Goal: Transaction & Acquisition: Book appointment/travel/reservation

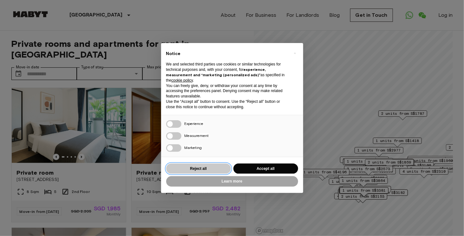
click at [217, 168] on button "Reject all" at bounding box center [198, 169] width 65 height 10
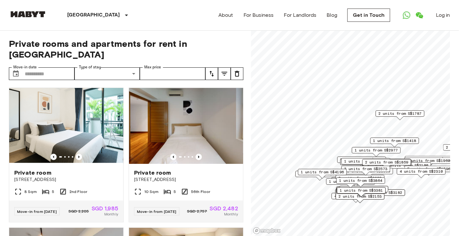
click at [395, 194] on span "1 units from S$3182" at bounding box center [380, 193] width 43 height 6
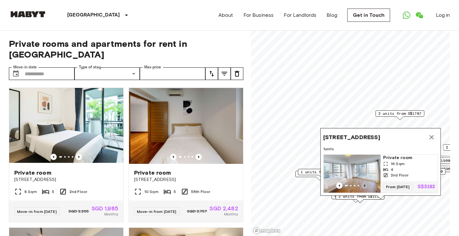
click at [365, 183] on icon "Previous image" at bounding box center [365, 186] width 6 height 6
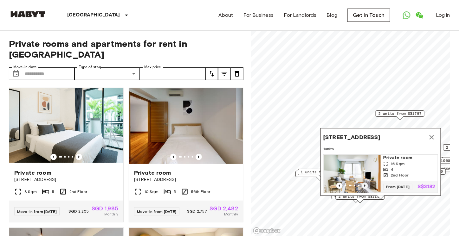
click at [365, 183] on icon "Previous image" at bounding box center [365, 186] width 6 height 6
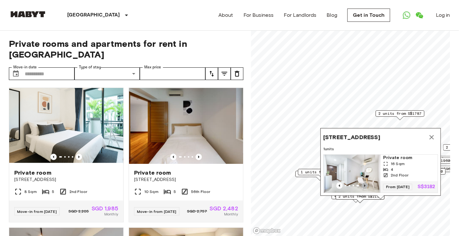
click at [365, 183] on icon "Previous image" at bounding box center [365, 186] width 6 height 6
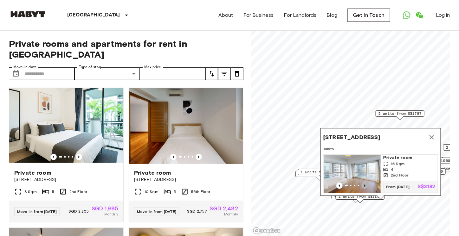
click at [365, 183] on icon "Previous image" at bounding box center [365, 186] width 6 height 6
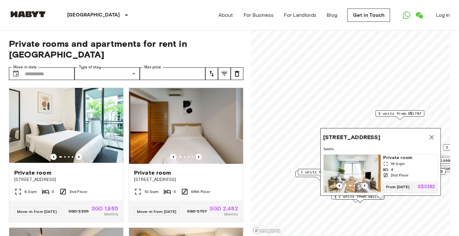
click at [365, 162] on img "Map marker" at bounding box center [352, 174] width 57 height 38
